Goal: Navigation & Orientation: Find specific page/section

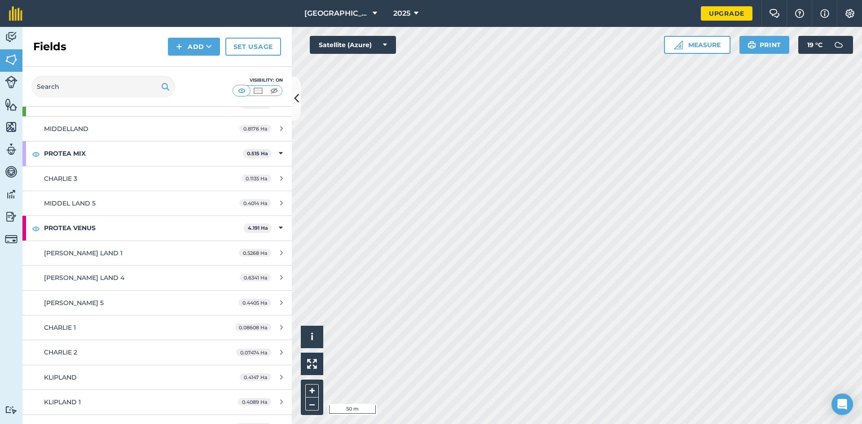
scroll to position [420, 0]
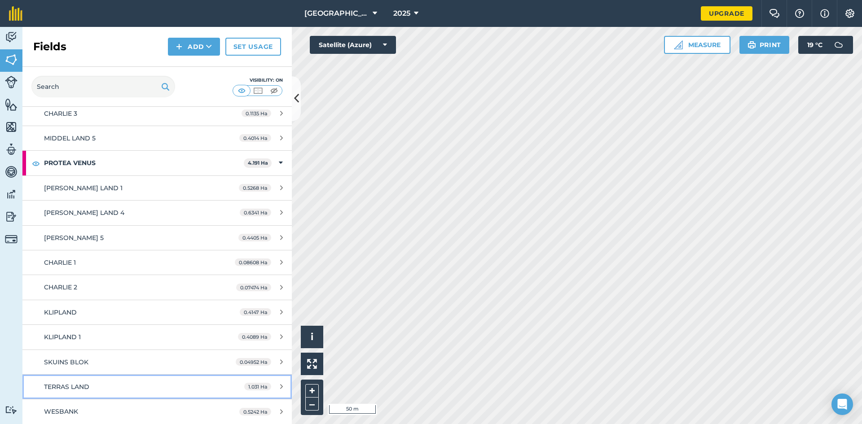
click at [88, 390] on span "TERRAS LAND" at bounding box center [66, 387] width 45 height 8
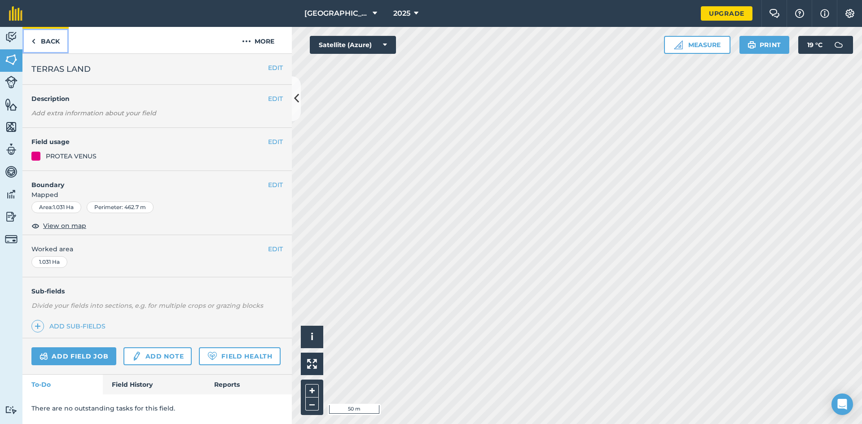
click at [54, 40] on link "Back" at bounding box center [45, 40] width 46 height 26
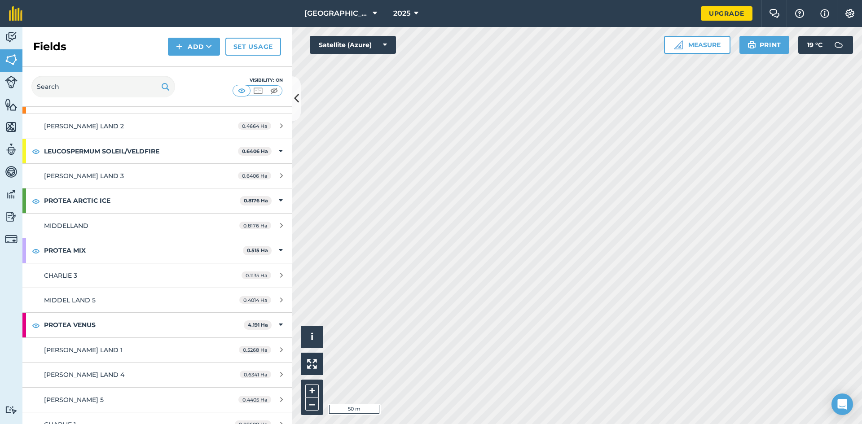
scroll to position [404, 0]
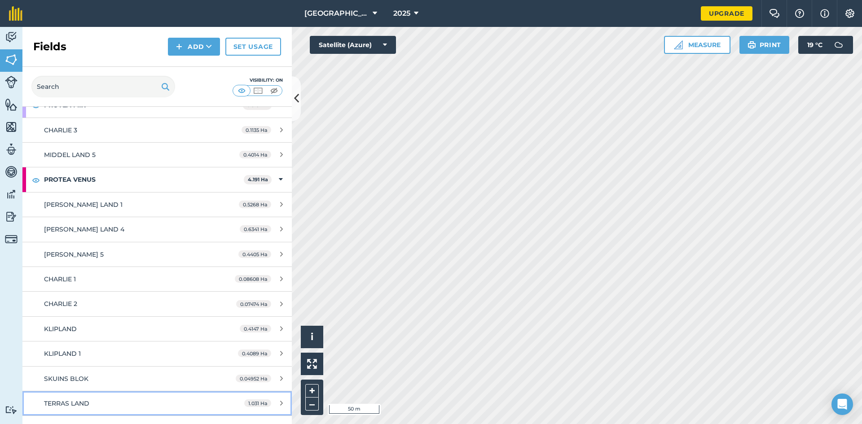
click at [101, 403] on div "TERRAS LAND" at bounding box center [128, 403] width 169 height 10
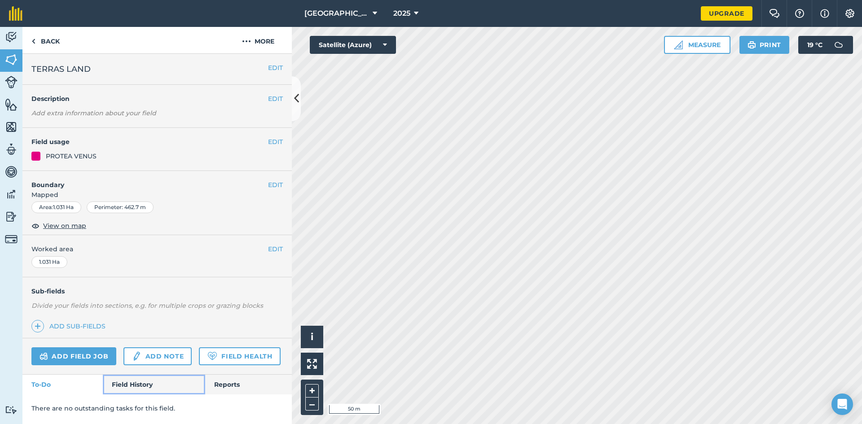
click at [146, 385] on link "Field History" at bounding box center [154, 385] width 102 height 20
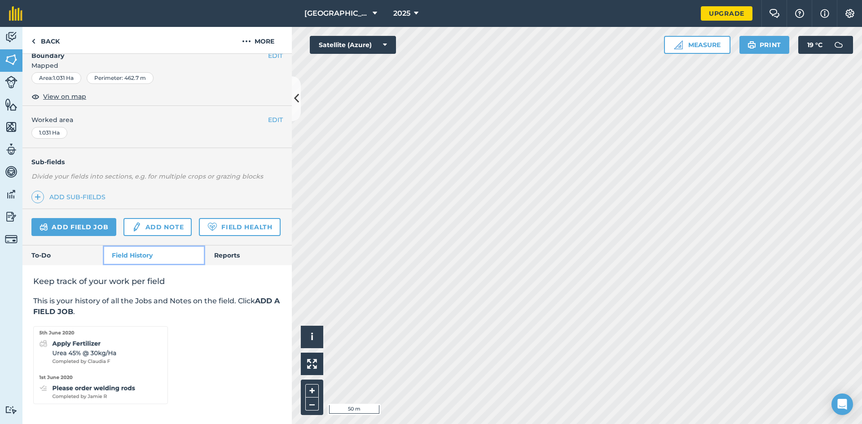
scroll to position [154, 0]
click at [48, 41] on link "Back" at bounding box center [45, 40] width 46 height 26
